Goal: Task Accomplishment & Management: Manage account settings

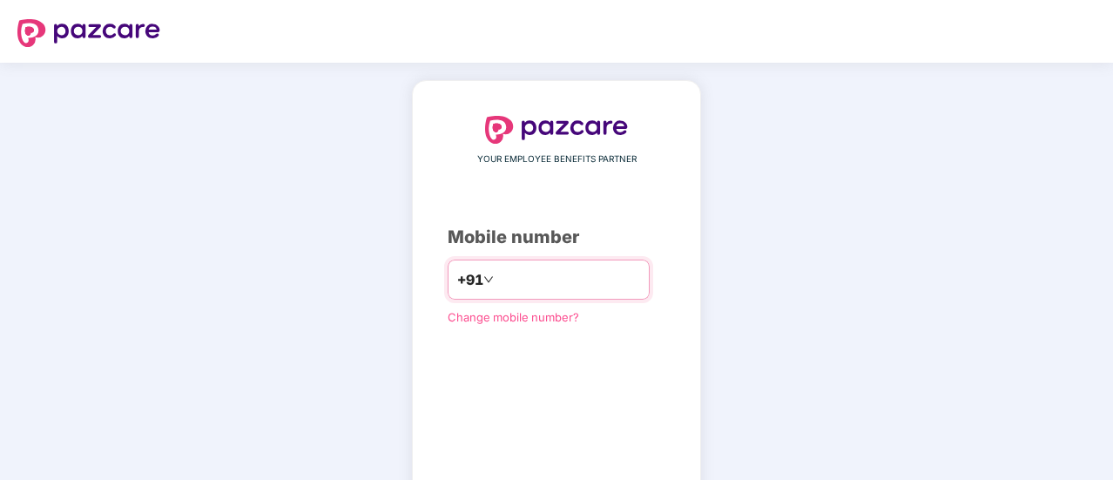
click at [497, 278] on input "number" at bounding box center [568, 280] width 143 height 28
type input "**********"
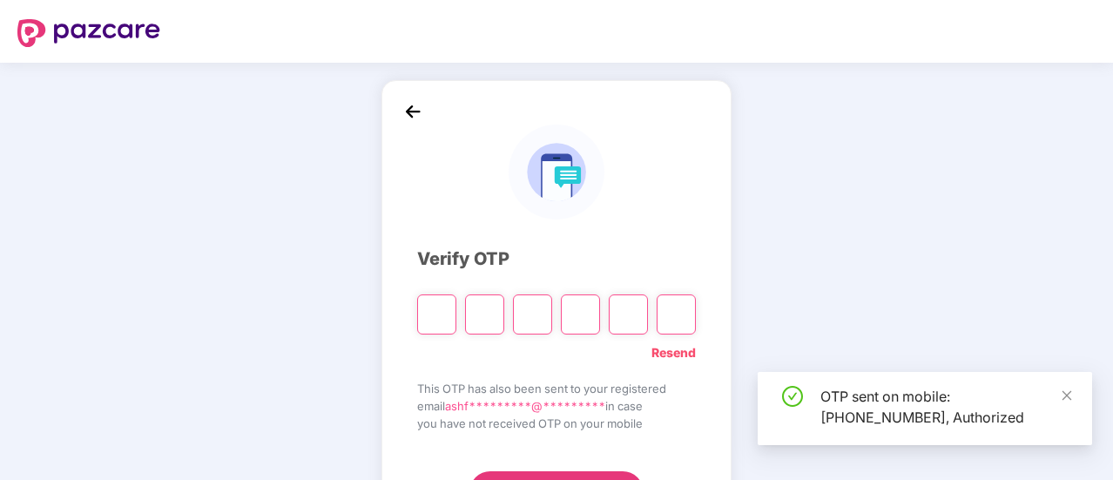
click at [585, 282] on div at bounding box center [556, 308] width 279 height 52
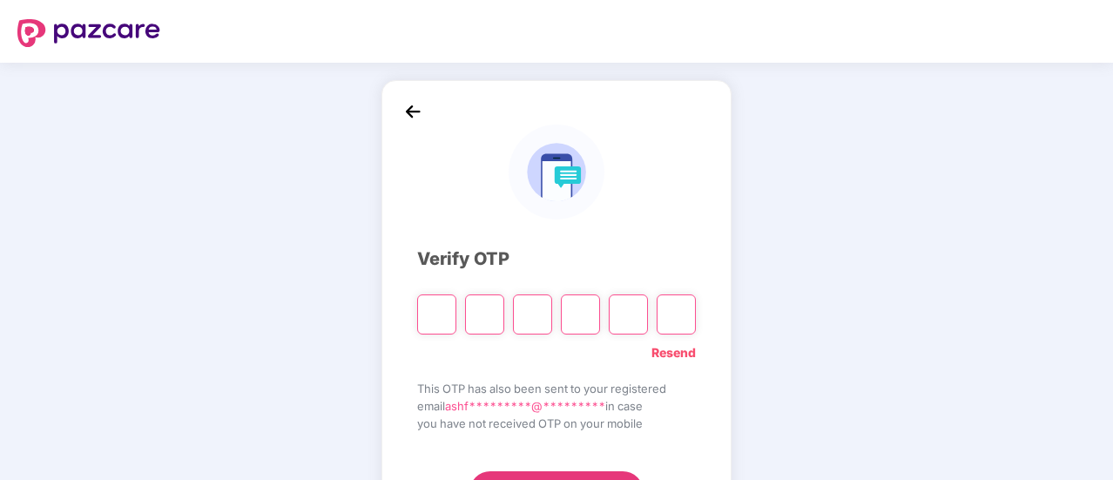
click at [443, 307] on input "Please enter verification code. Digit 1" at bounding box center [436, 314] width 39 height 40
type input "*"
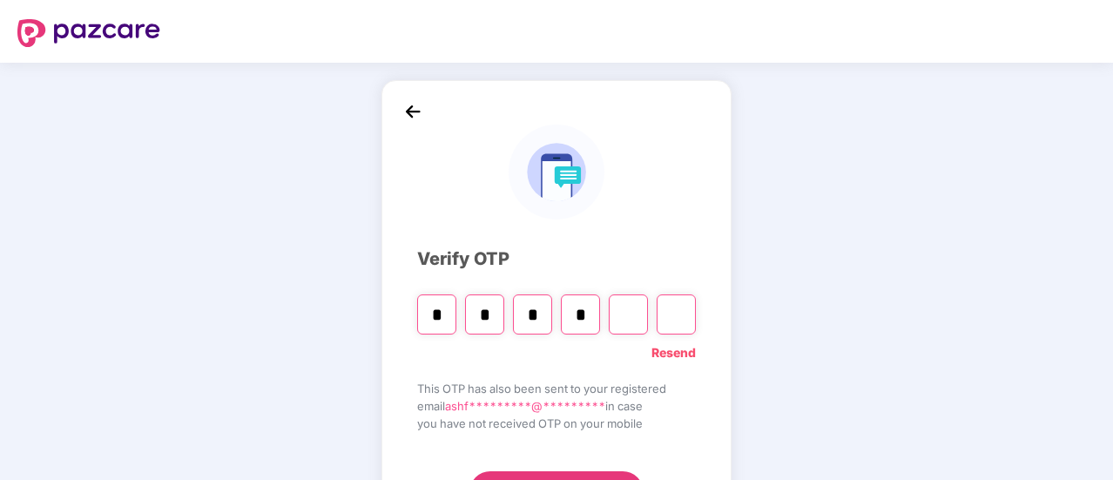
type input "*"
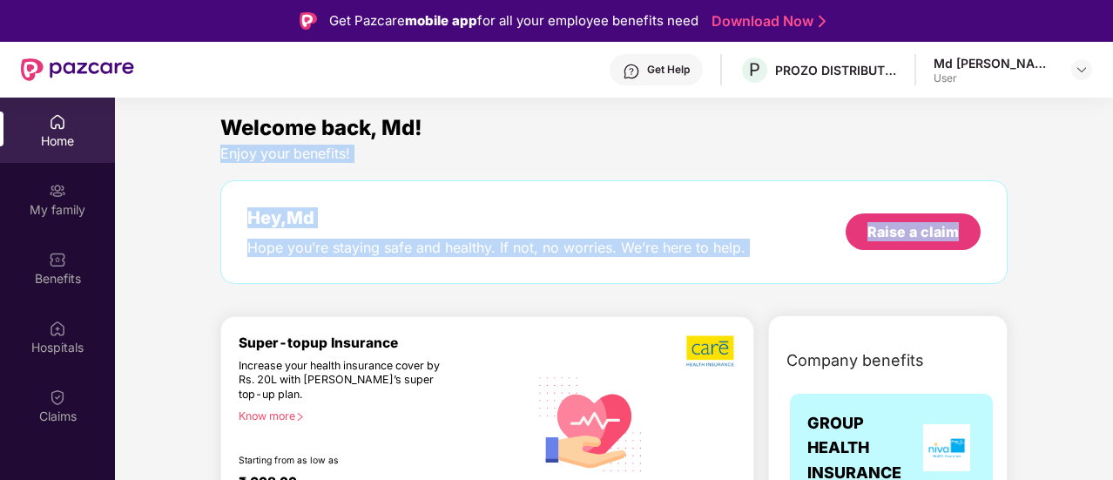
drag, startPoint x: 1107, startPoint y: 118, endPoint x: 1102, endPoint y: 165, distance: 46.4
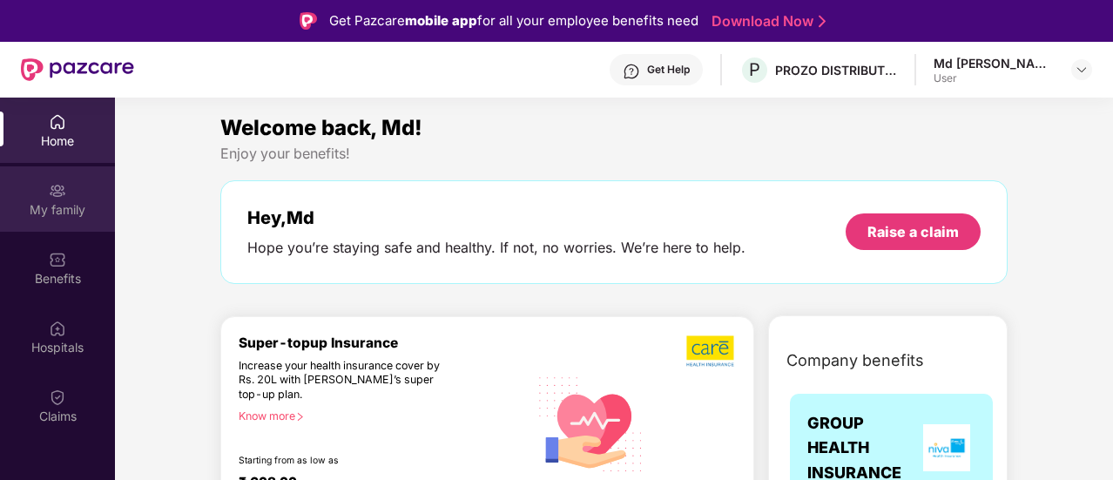
click at [63, 205] on div "My family" at bounding box center [57, 209] width 115 height 17
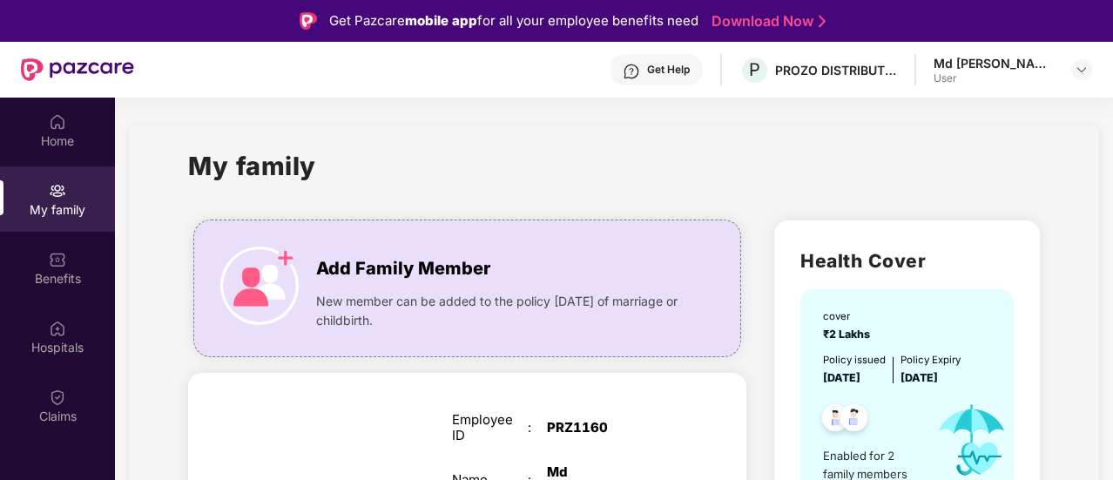
drag, startPoint x: 1108, startPoint y: 185, endPoint x: 1102, endPoint y: 250, distance: 64.7
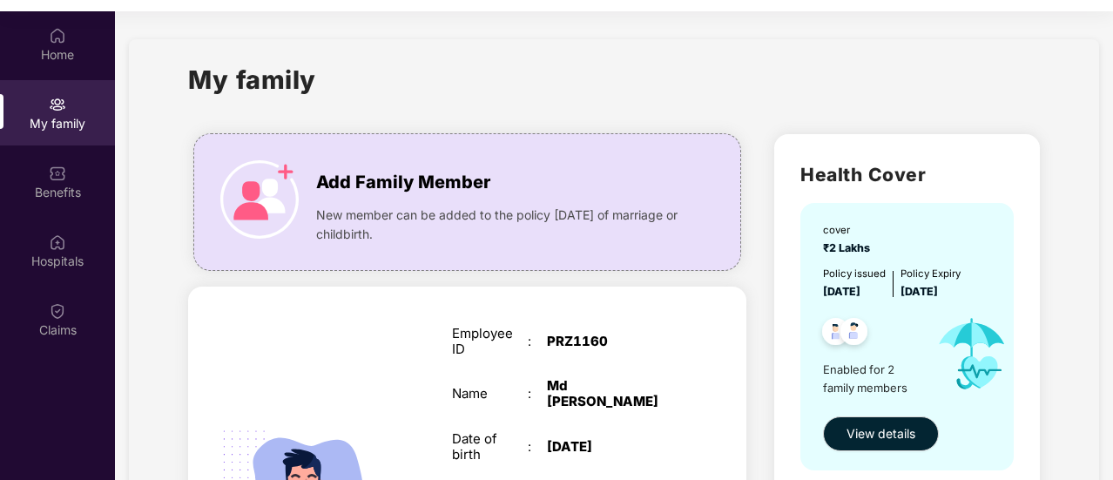
scroll to position [98, 0]
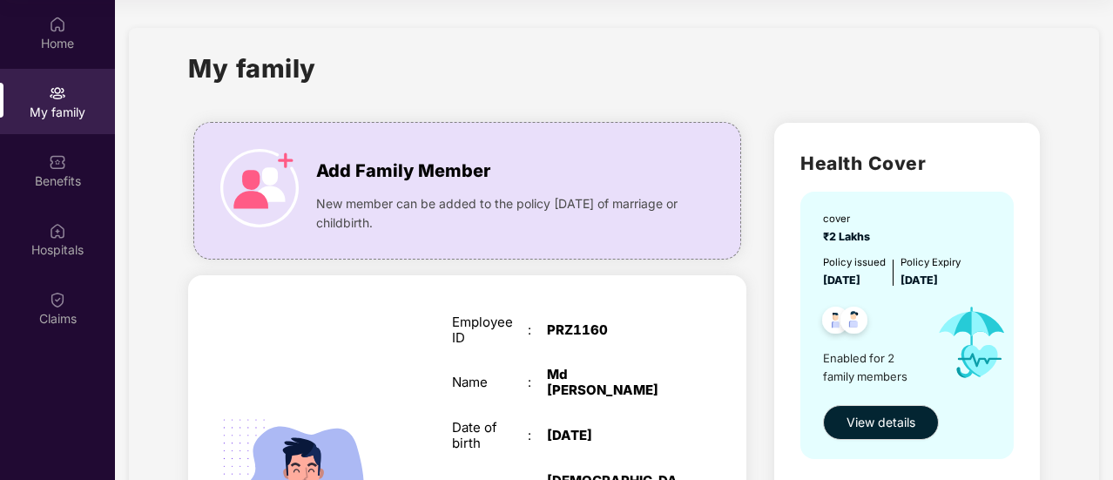
drag, startPoint x: 1110, startPoint y: 203, endPoint x: 1109, endPoint y: 239, distance: 36.6
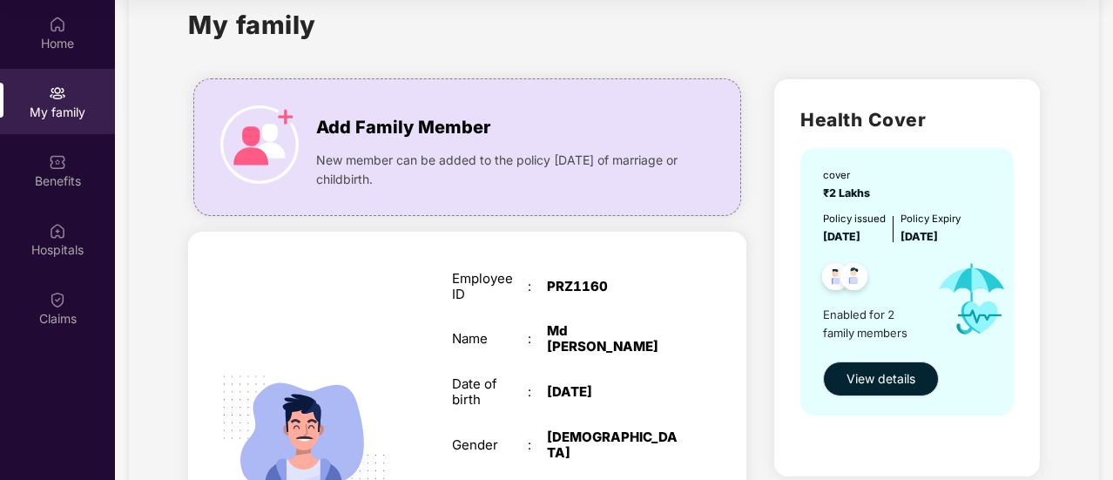
scroll to position [0, 0]
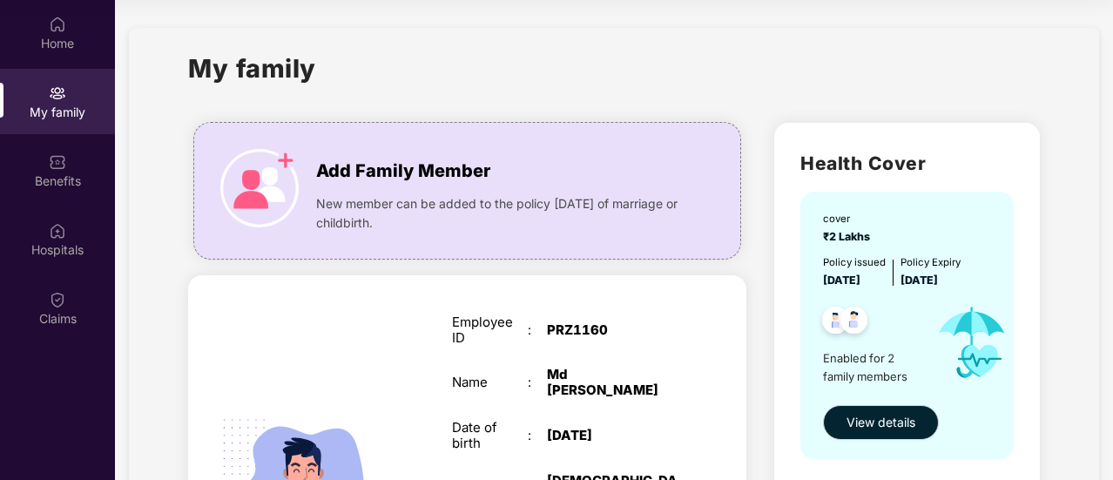
drag, startPoint x: 1109, startPoint y: 75, endPoint x: 1109, endPoint y: 102, distance: 27.0
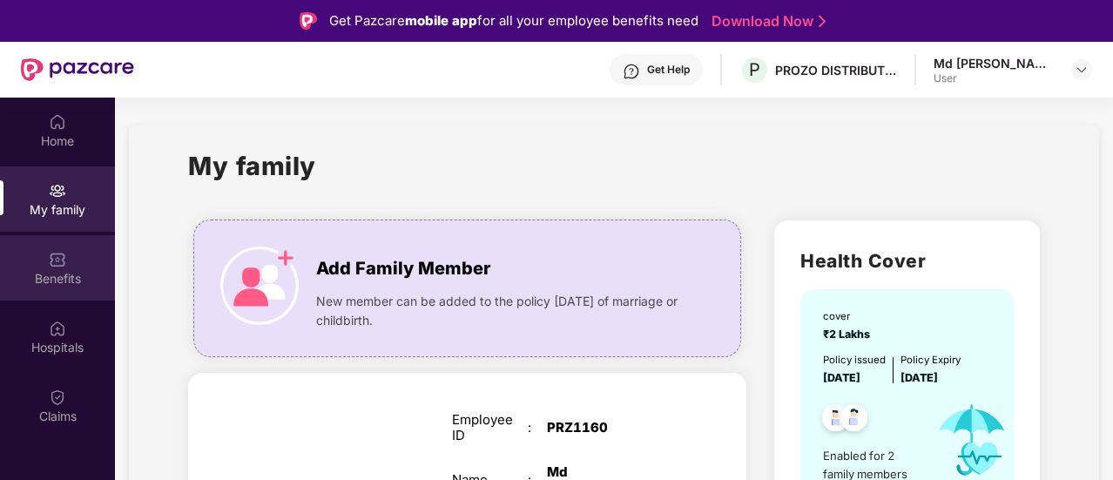
click at [54, 270] on div "Benefits" at bounding box center [57, 278] width 115 height 17
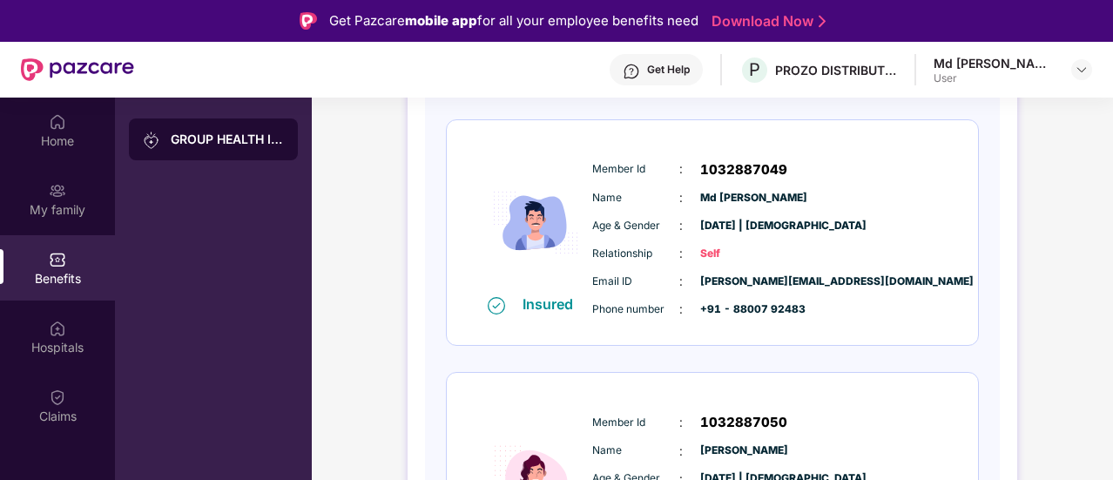
scroll to position [279, 0]
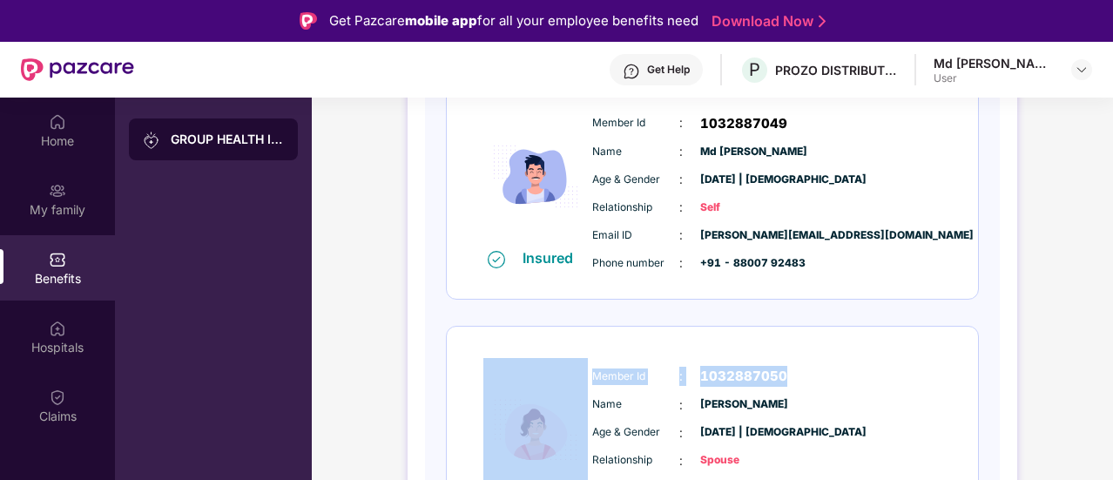
drag, startPoint x: 1110, startPoint y: 339, endPoint x: 1110, endPoint y: 288, distance: 50.5
click at [1110, 288] on div "GROUP HEALTH INSURANCE DETAILS INCLUSIONS EXCLUSIONS Policy No: 51698900202500 …" at bounding box center [712, 244] width 801 height 833
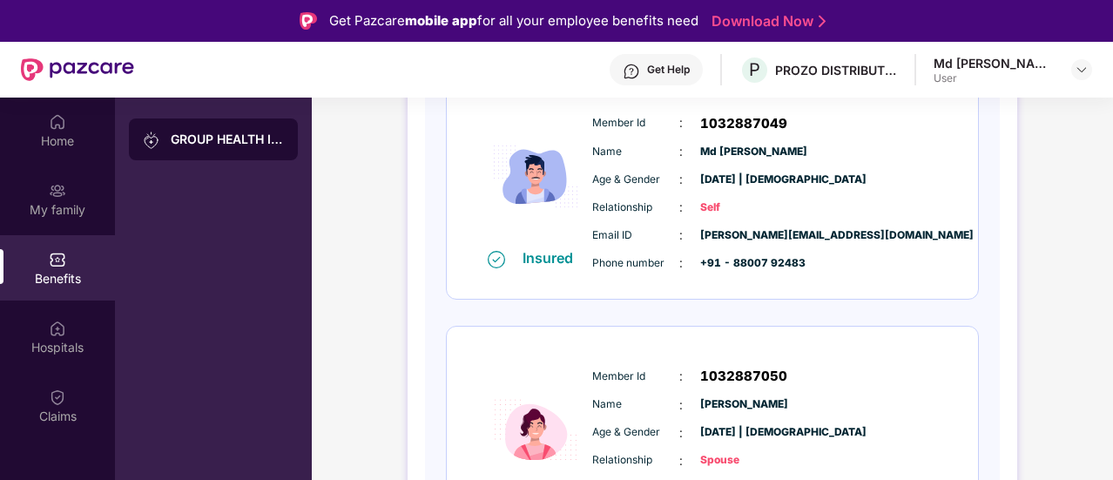
click at [1107, 180] on div "GROUP HEALTH INSURANCE DETAILS INCLUSIONS EXCLUSIONS Policy No: 51698900202500 …" at bounding box center [712, 244] width 801 height 833
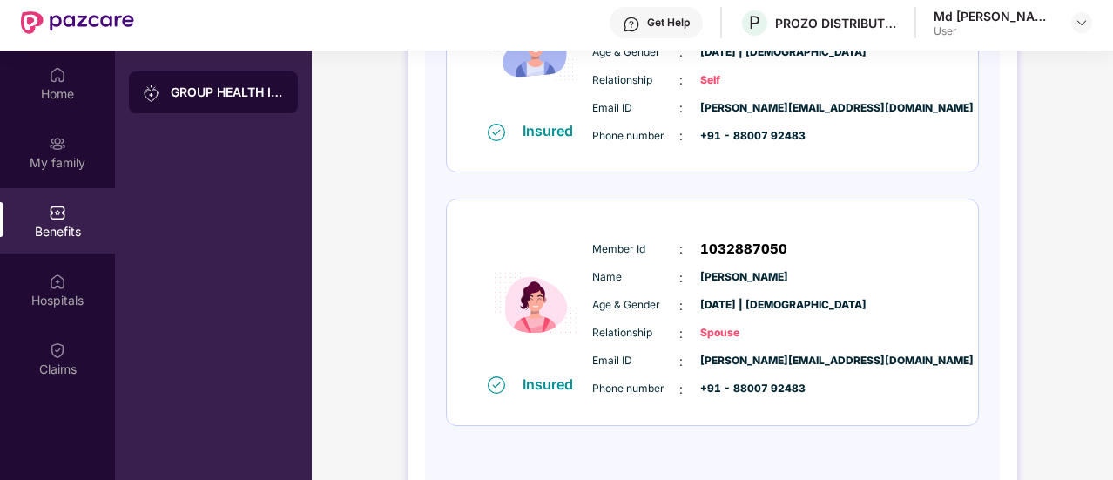
scroll to position [360, 0]
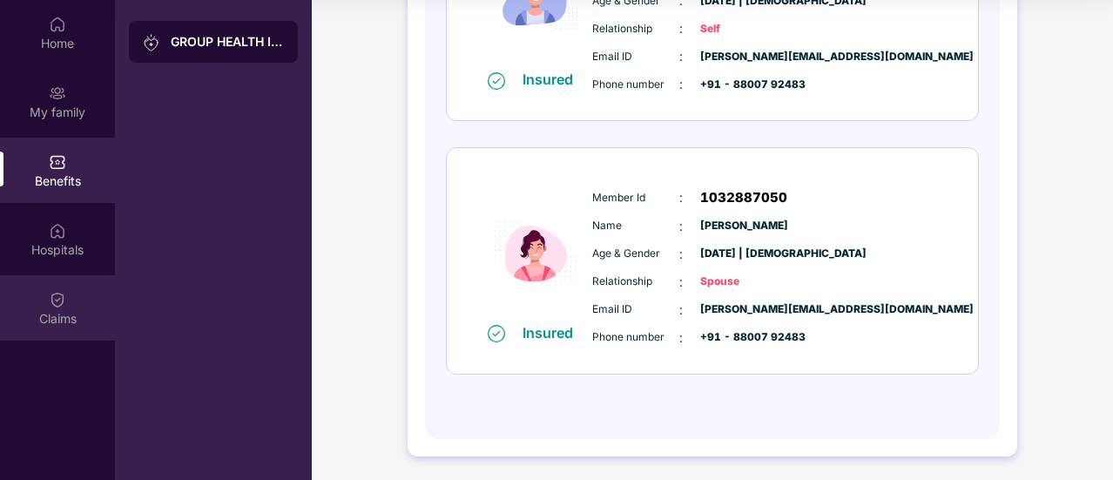
click at [57, 311] on div "Claims" at bounding box center [57, 318] width 115 height 17
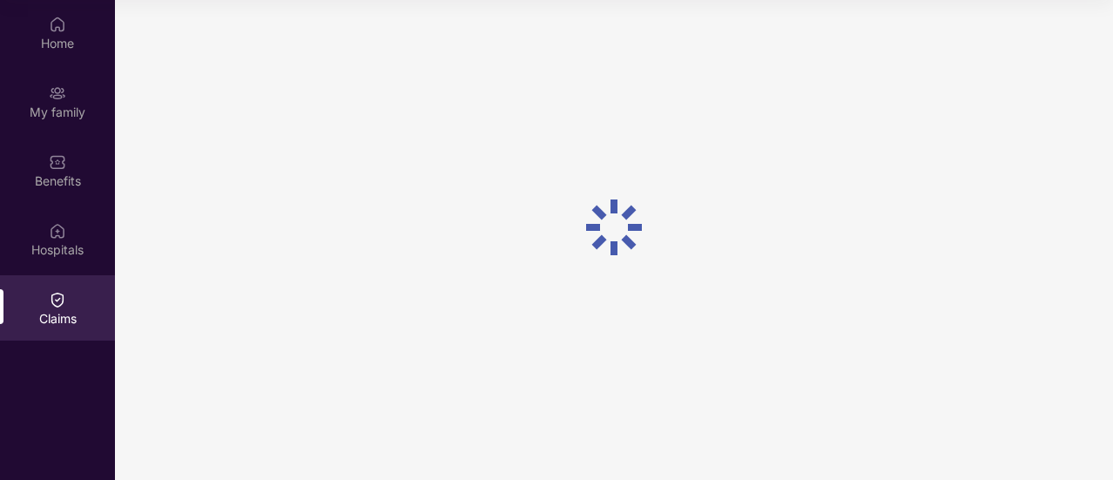
scroll to position [0, 0]
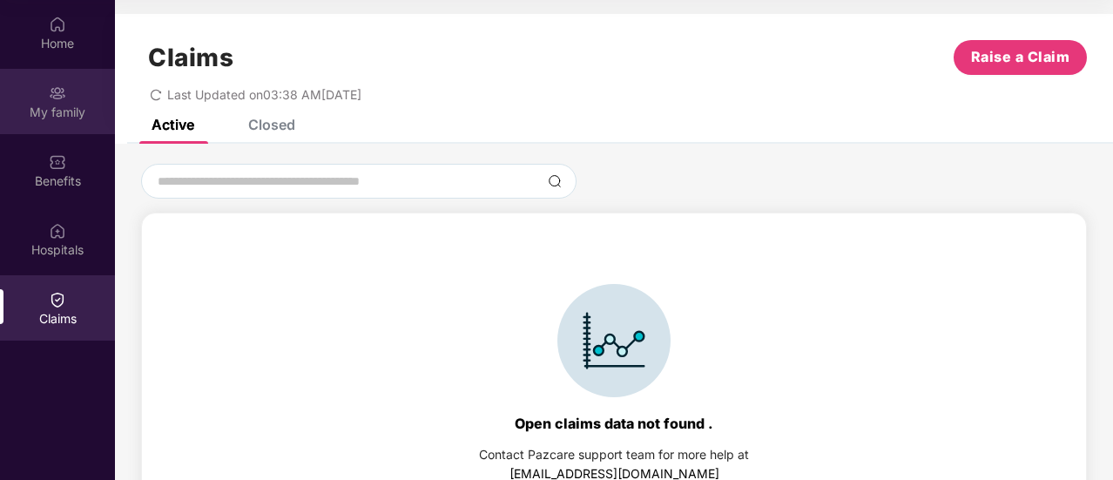
click at [42, 116] on div "My family" at bounding box center [57, 112] width 115 height 17
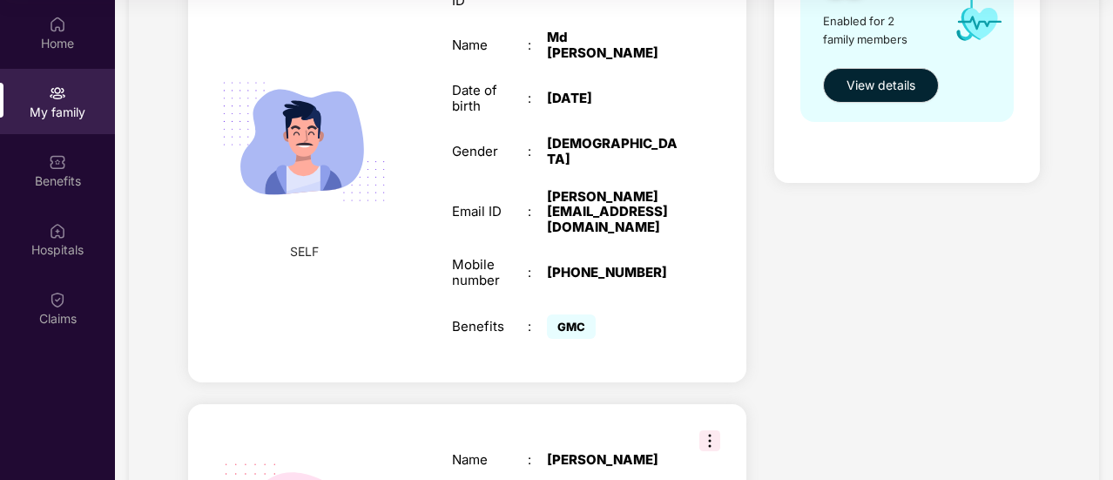
scroll to position [372, 0]
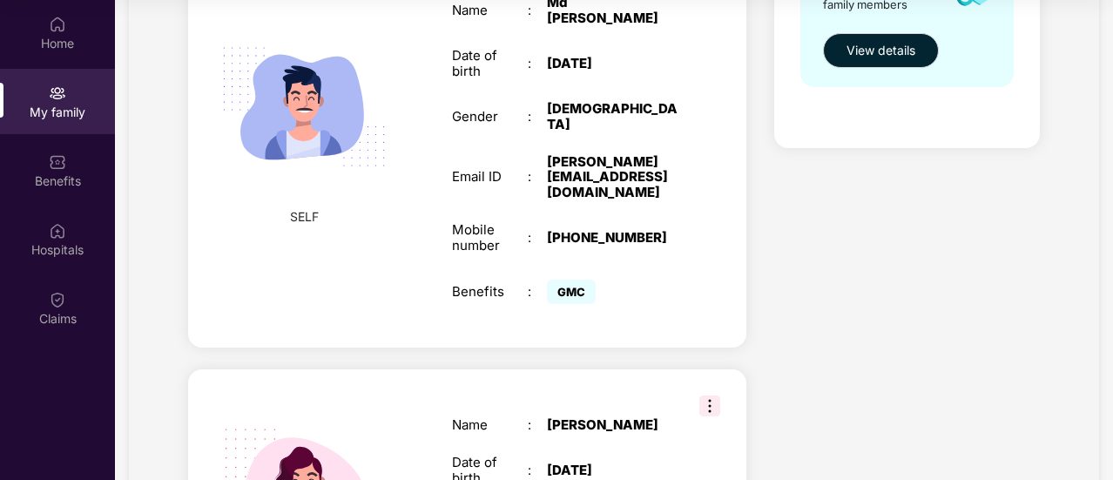
drag, startPoint x: 1110, startPoint y: 342, endPoint x: 1102, endPoint y: 416, distance: 74.4
click at [1102, 416] on section "My family Add Family Member New member can be added to the policy [DATE] of mar…" at bounding box center [614, 170] width 998 height 1084
click at [943, 400] on div "Health Cover cover ₹2 Lakhs Policy issued [DATE] Policy Expiry [DATE] Enabled f…" at bounding box center [906, 200] width 293 height 926
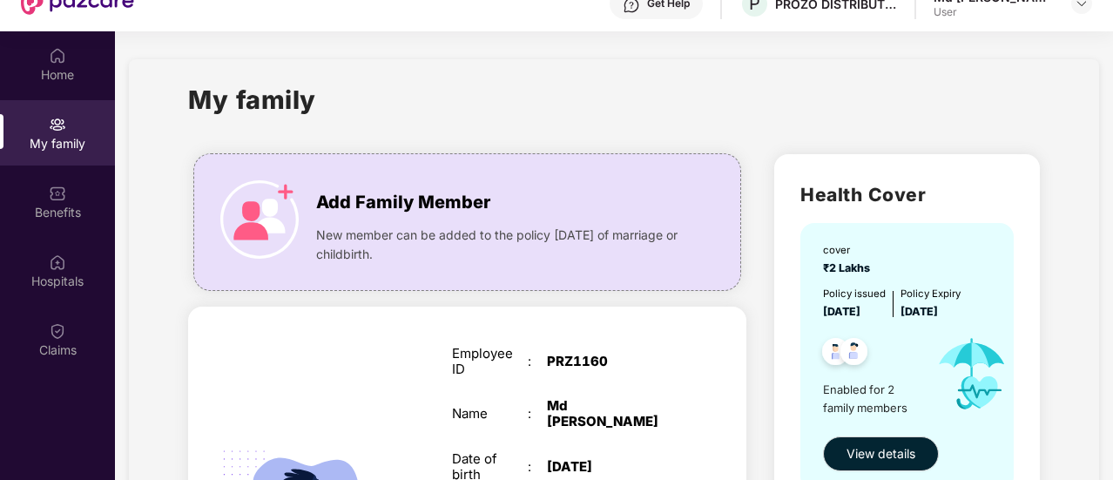
scroll to position [63, 0]
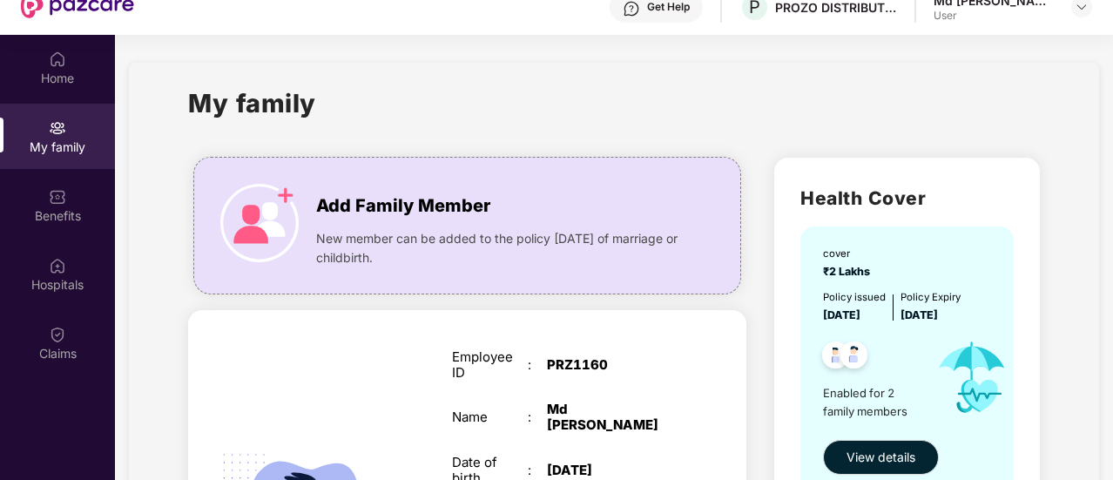
click at [557, 366] on div "PRZ1160" at bounding box center [613, 365] width 132 height 16
copy div "PRZ1160"
